Goal: Navigation & Orientation: Find specific page/section

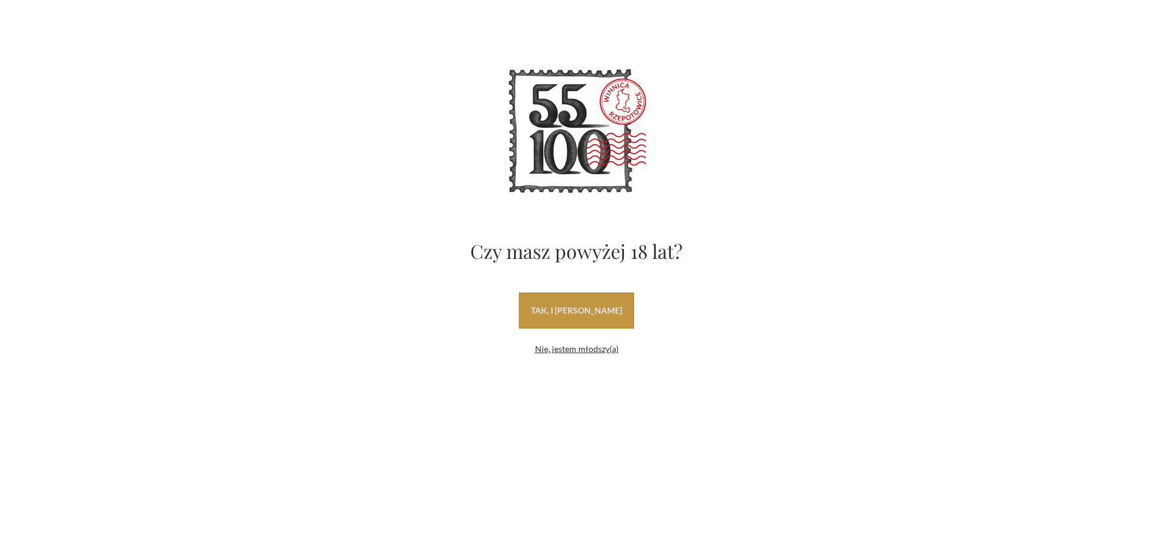
click at [579, 307] on link "tak, i uwielbiam wino" at bounding box center [576, 310] width 115 height 36
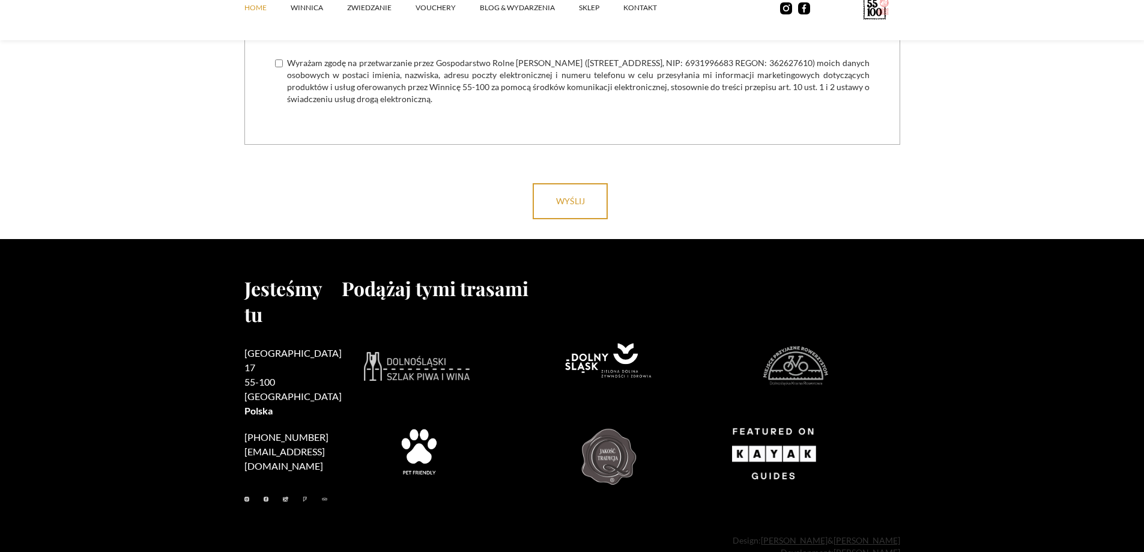
scroll to position [4815, 0]
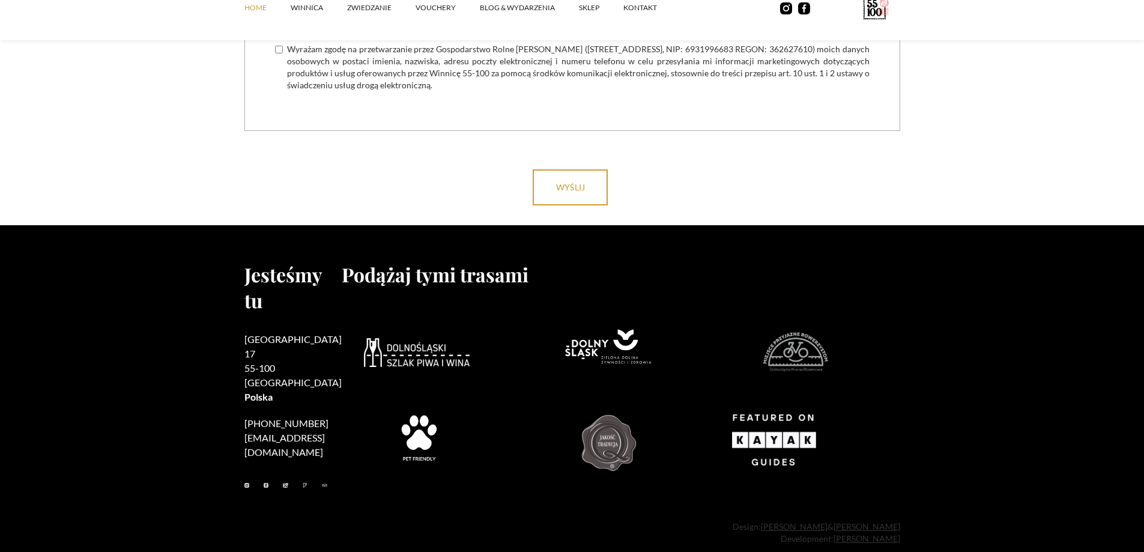
click at [378, 340] on img at bounding box center [417, 352] width 106 height 29
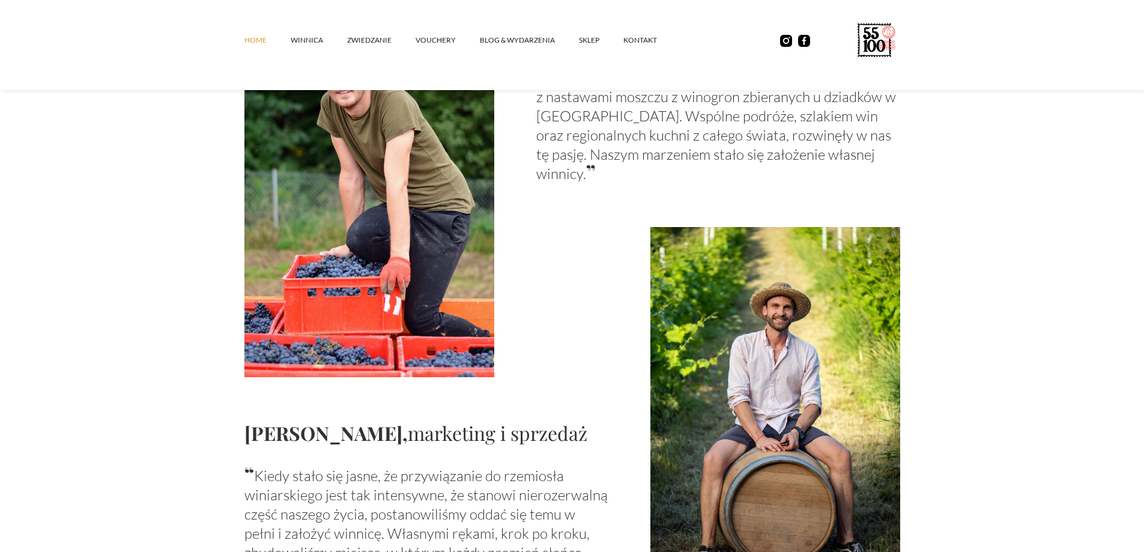
scroll to position [853, 0]
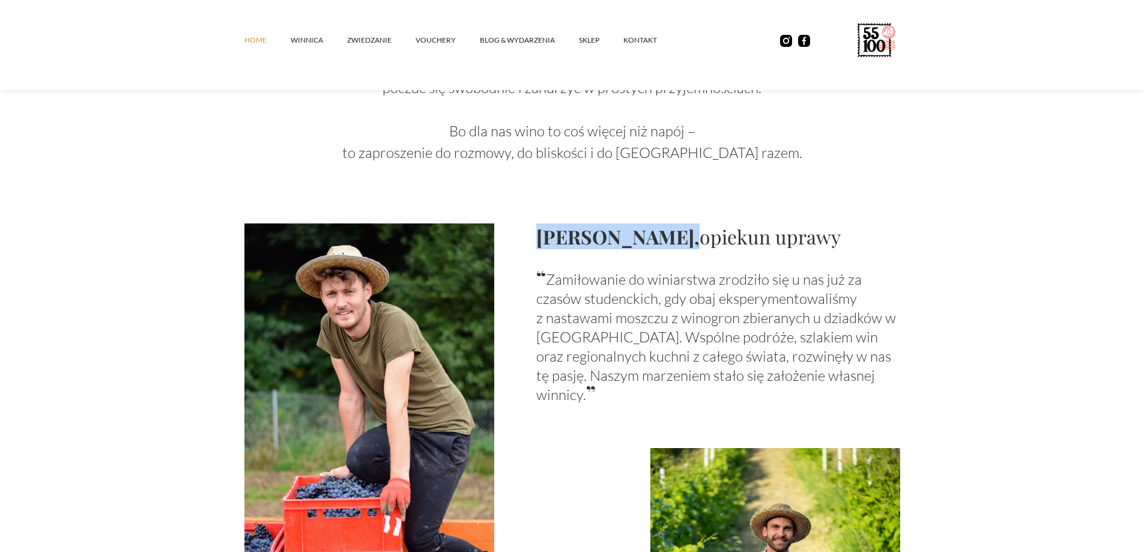
drag, startPoint x: 675, startPoint y: 231, endPoint x: 539, endPoint y: 232, distance: 136.3
click at [539, 232] on strong "[PERSON_NAME]," at bounding box center [617, 236] width 163 height 26
copy strong "[PERSON_NAME]"
